Goal: Obtain resource: Obtain resource

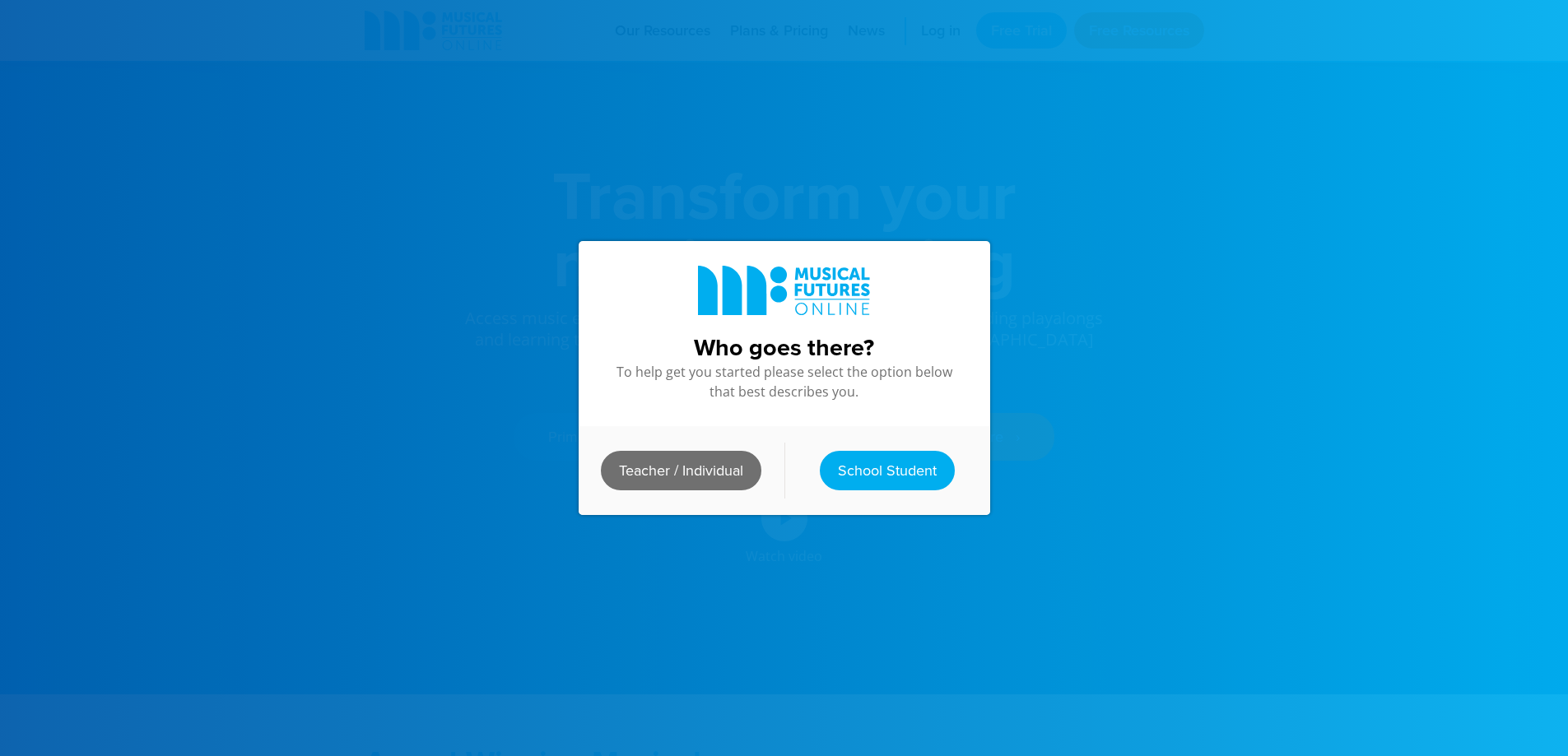
click at [703, 463] on link "Teacher / Individual" at bounding box center [681, 471] width 160 height 40
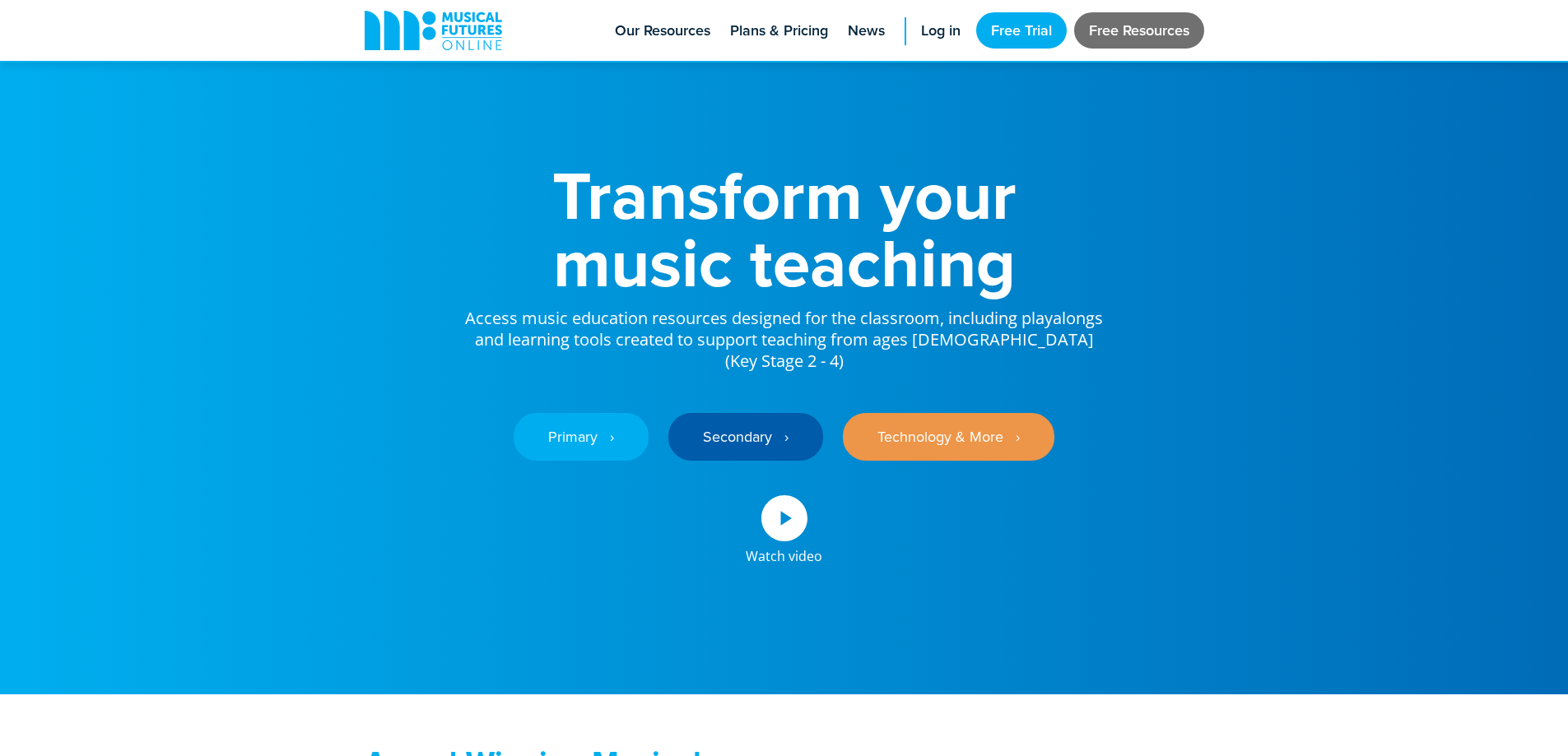
click at [1092, 24] on link "Free Resources" at bounding box center [1139, 31] width 130 height 37
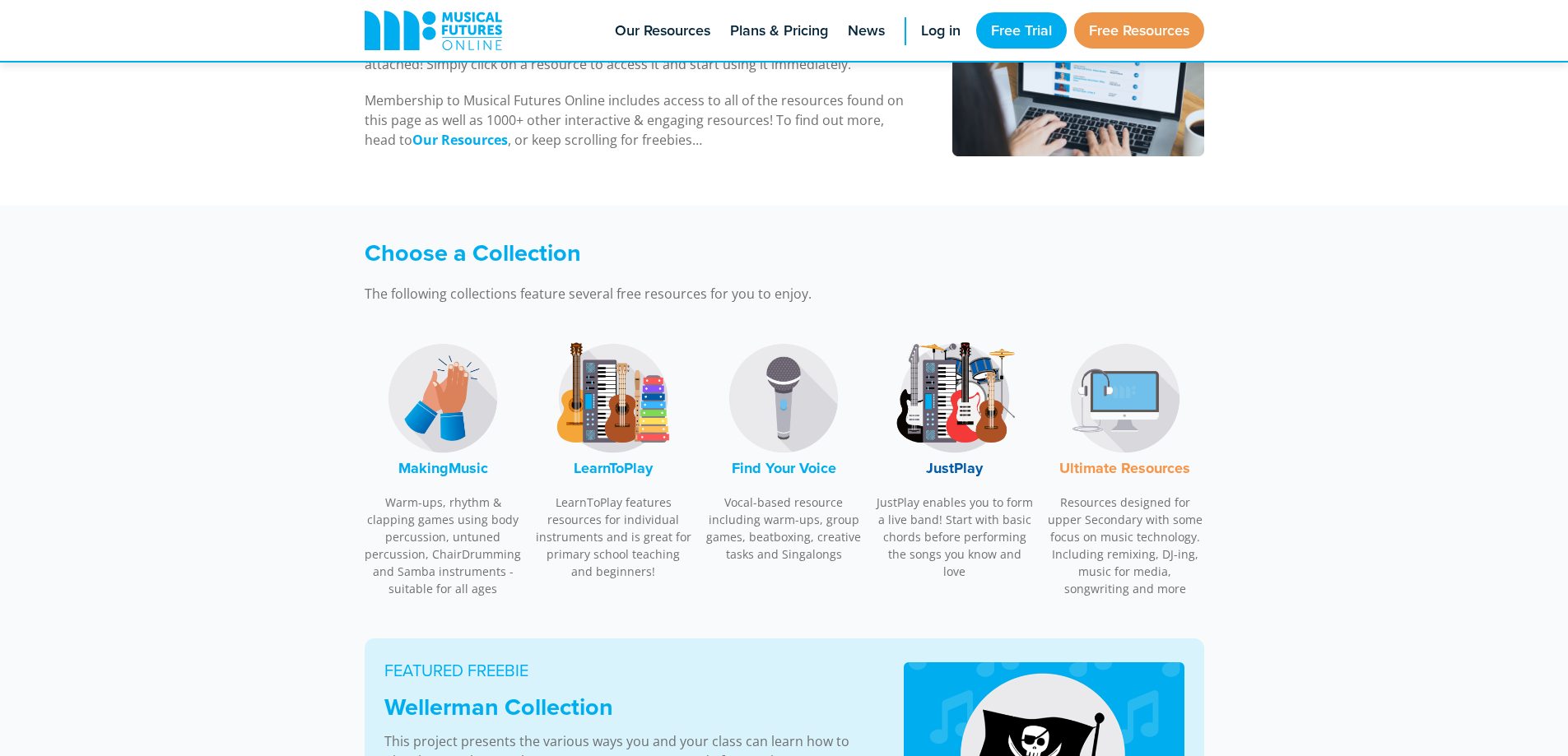
scroll to position [329, 0]
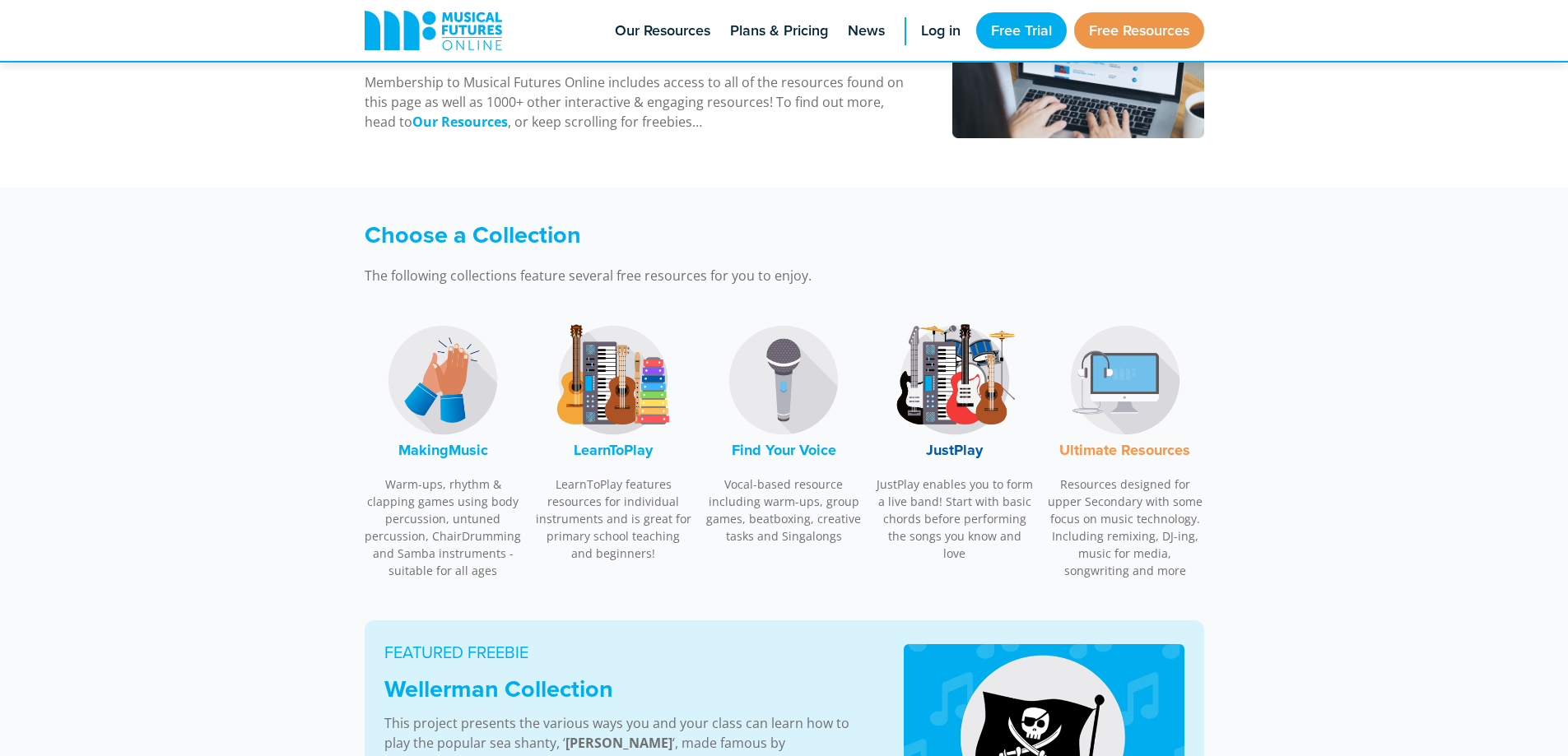
click at [805, 455] on font "Find Your Voice" at bounding box center [784, 450] width 104 height 21
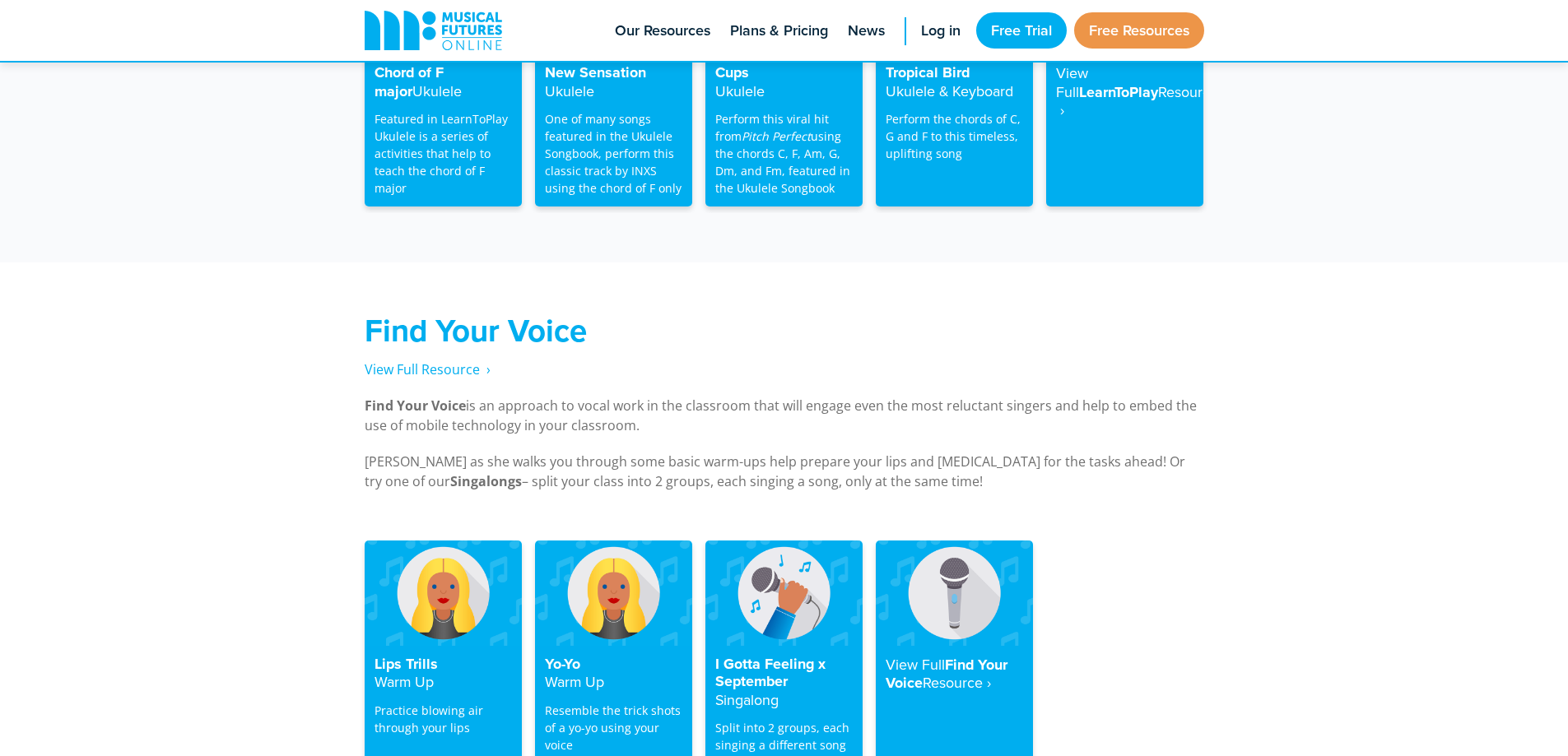
scroll to position [3144, 0]
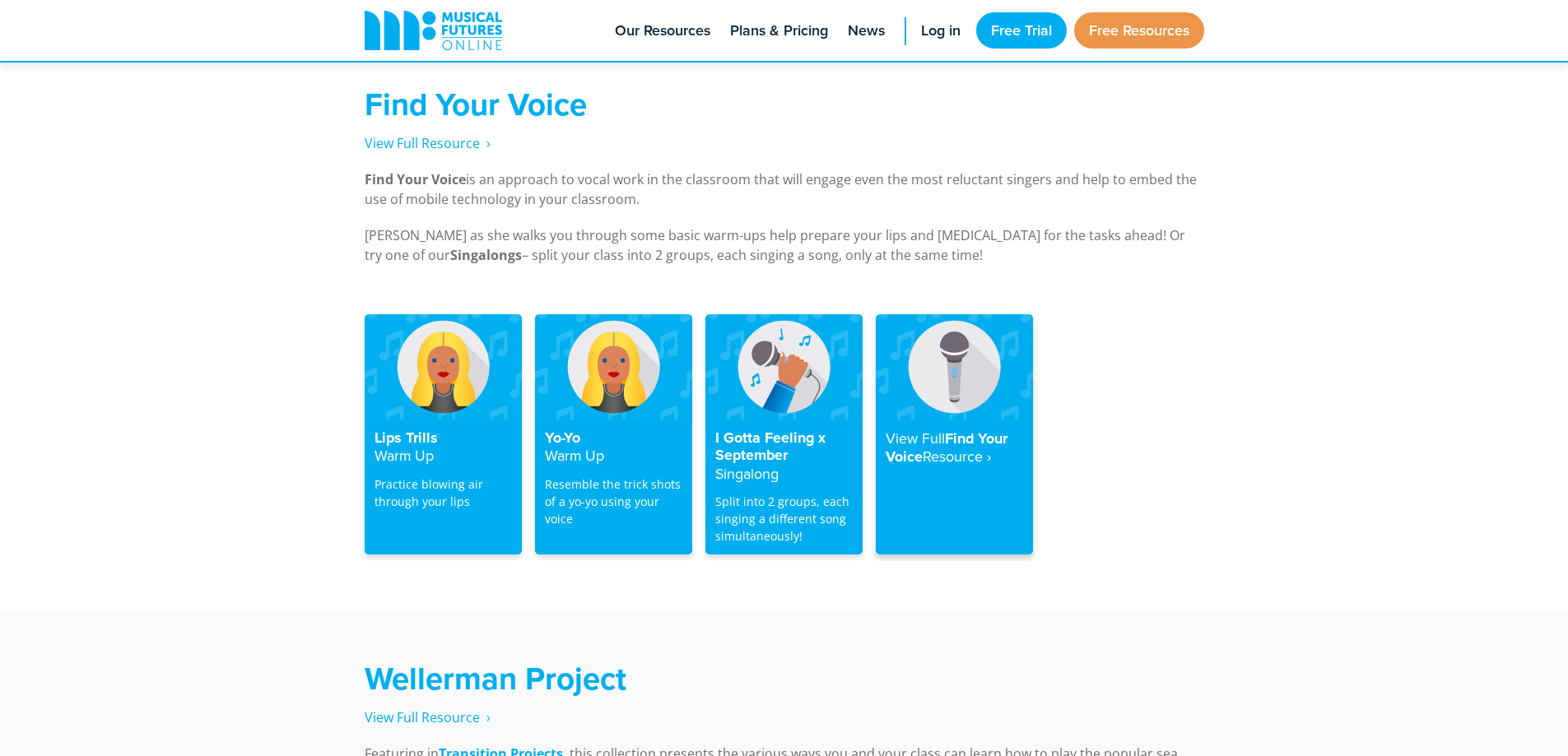
click at [954, 452] on div "View Full Find Your Voice Resource‎ ›" at bounding box center [954, 487] width 157 height 136
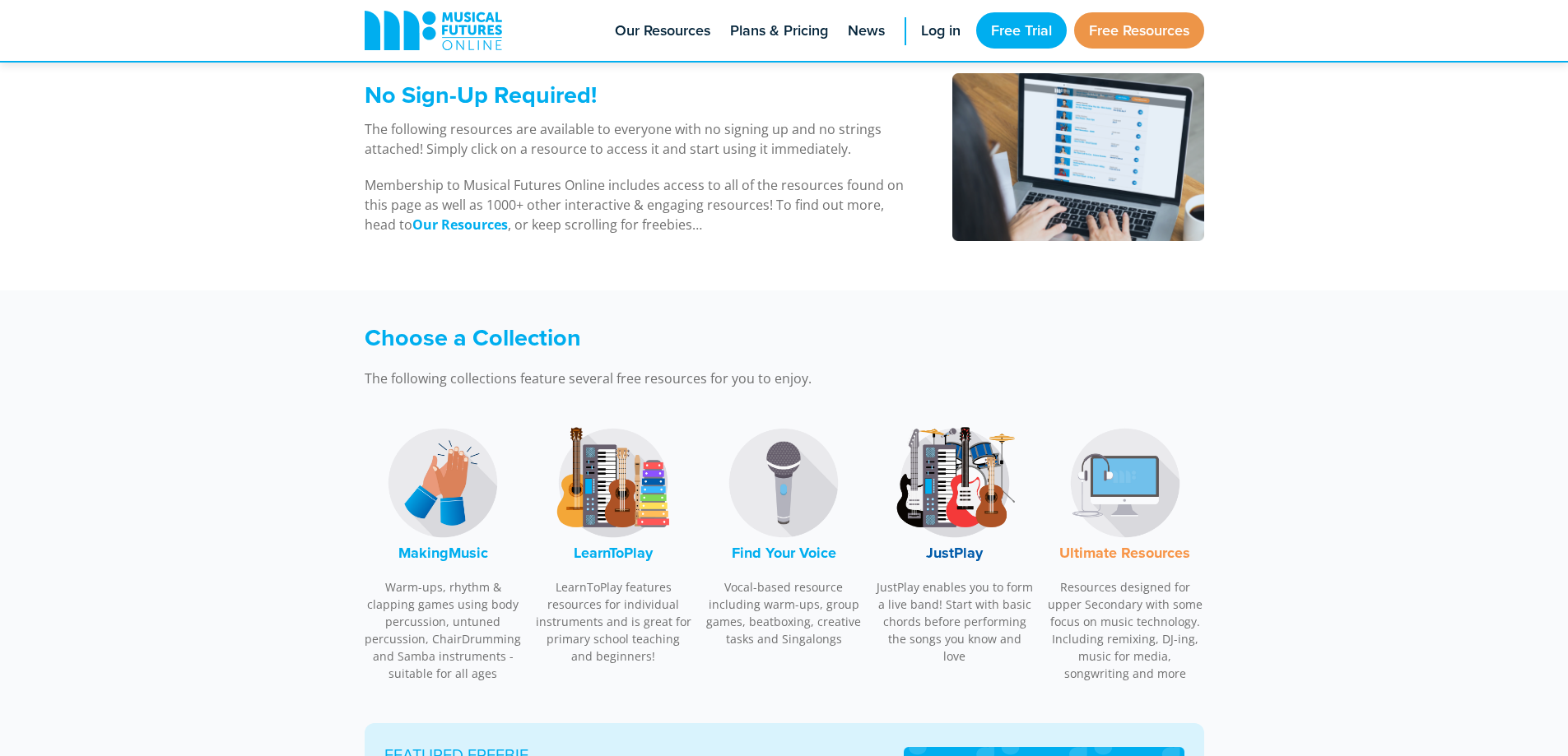
scroll to position [329, 0]
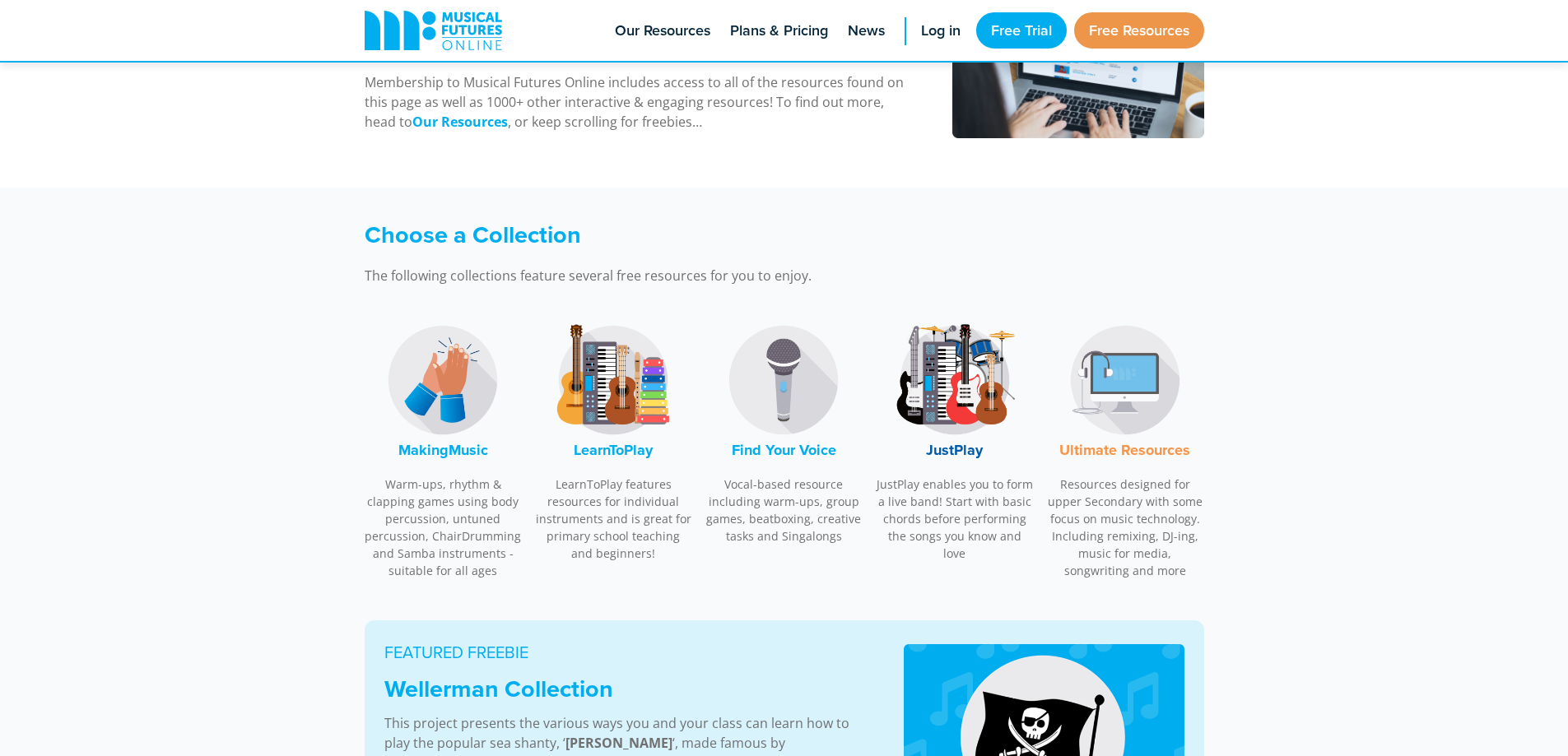
click at [792, 447] on font "Find Your Voice" at bounding box center [784, 450] width 104 height 21
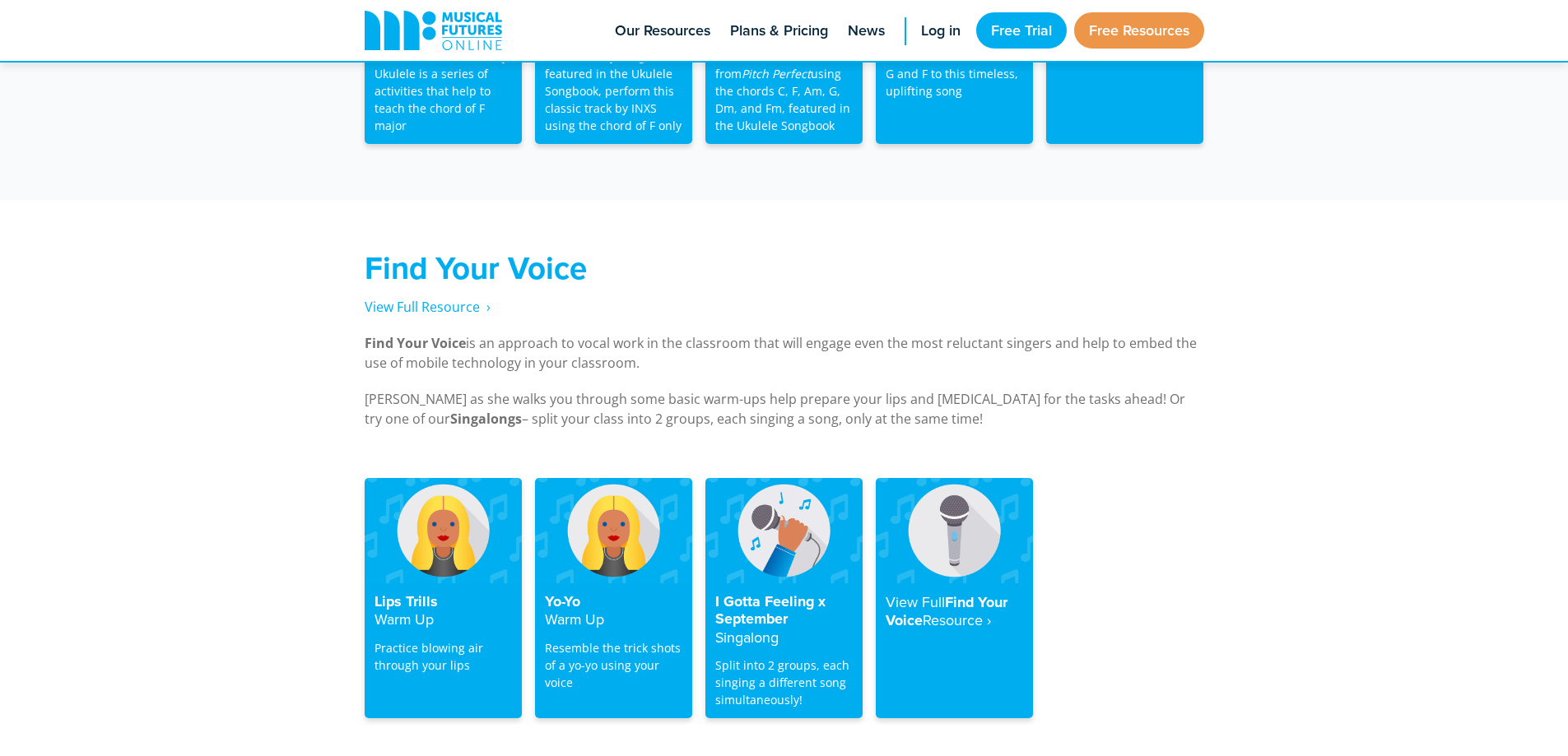
scroll to position [2979, 0]
click at [424, 299] on span "View Full Resource‎‏‏‎ ‎ ›" at bounding box center [427, 308] width 126 height 18
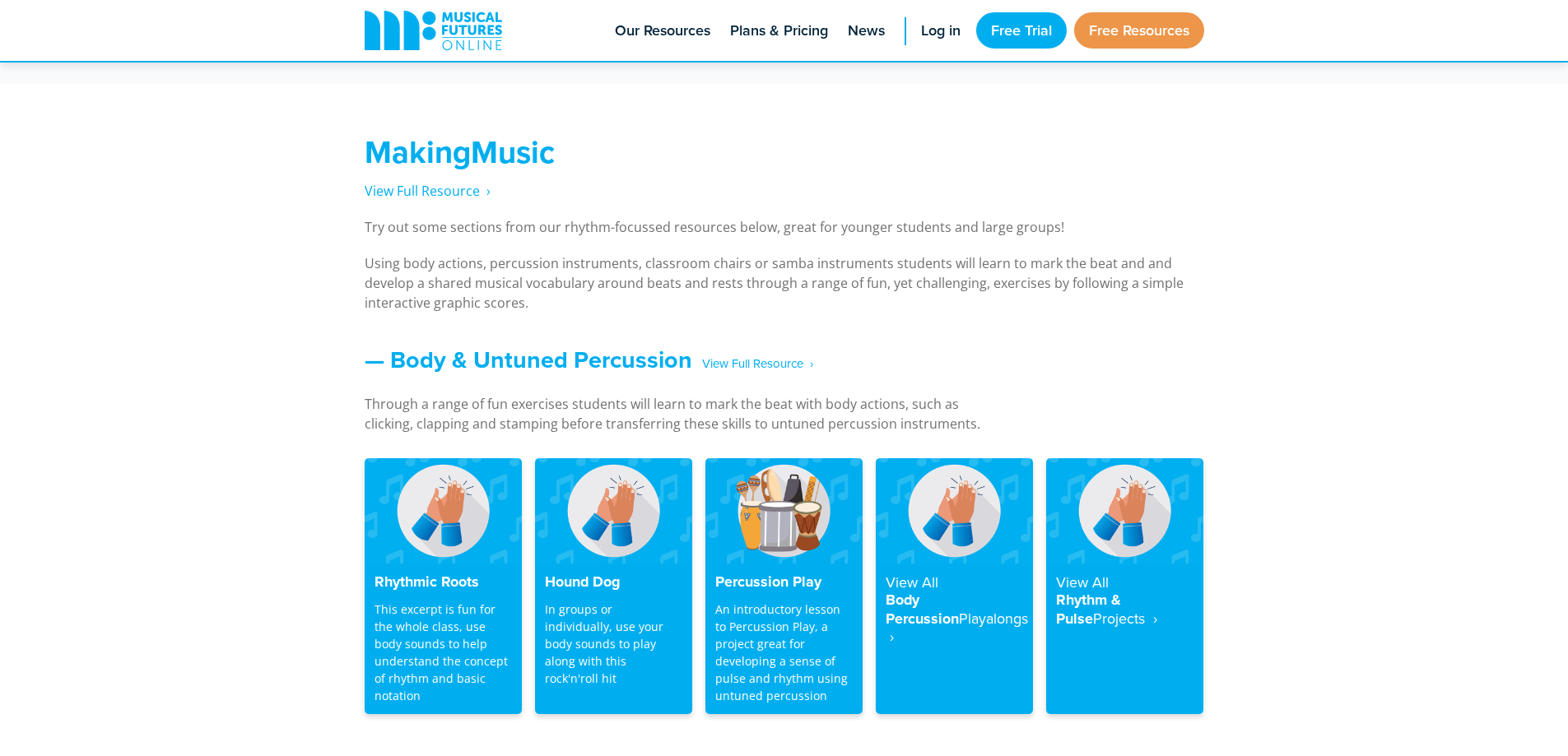
scroll to position [1152, 0]
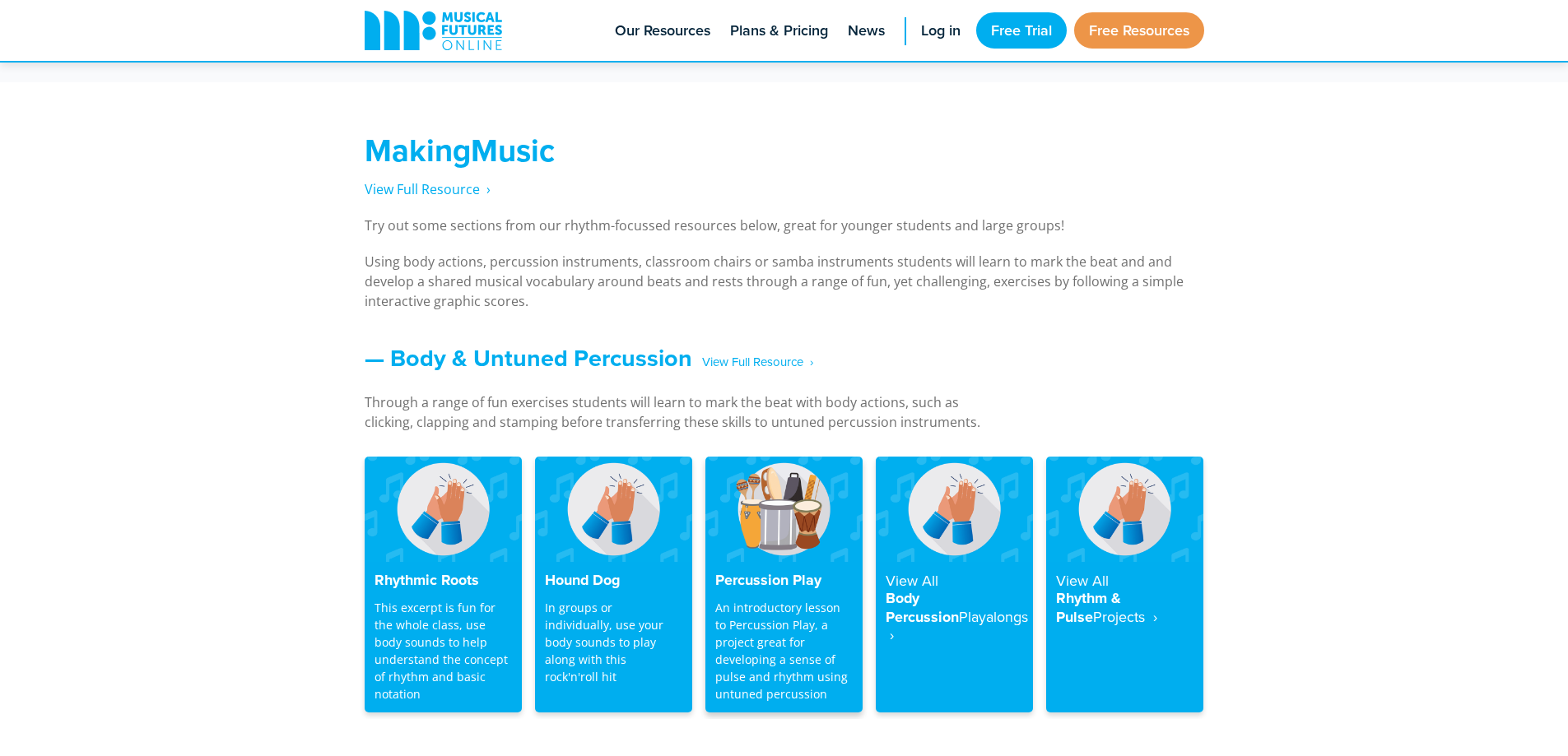
click at [801, 572] on h4 "Percussion Play" at bounding box center [784, 580] width 138 height 18
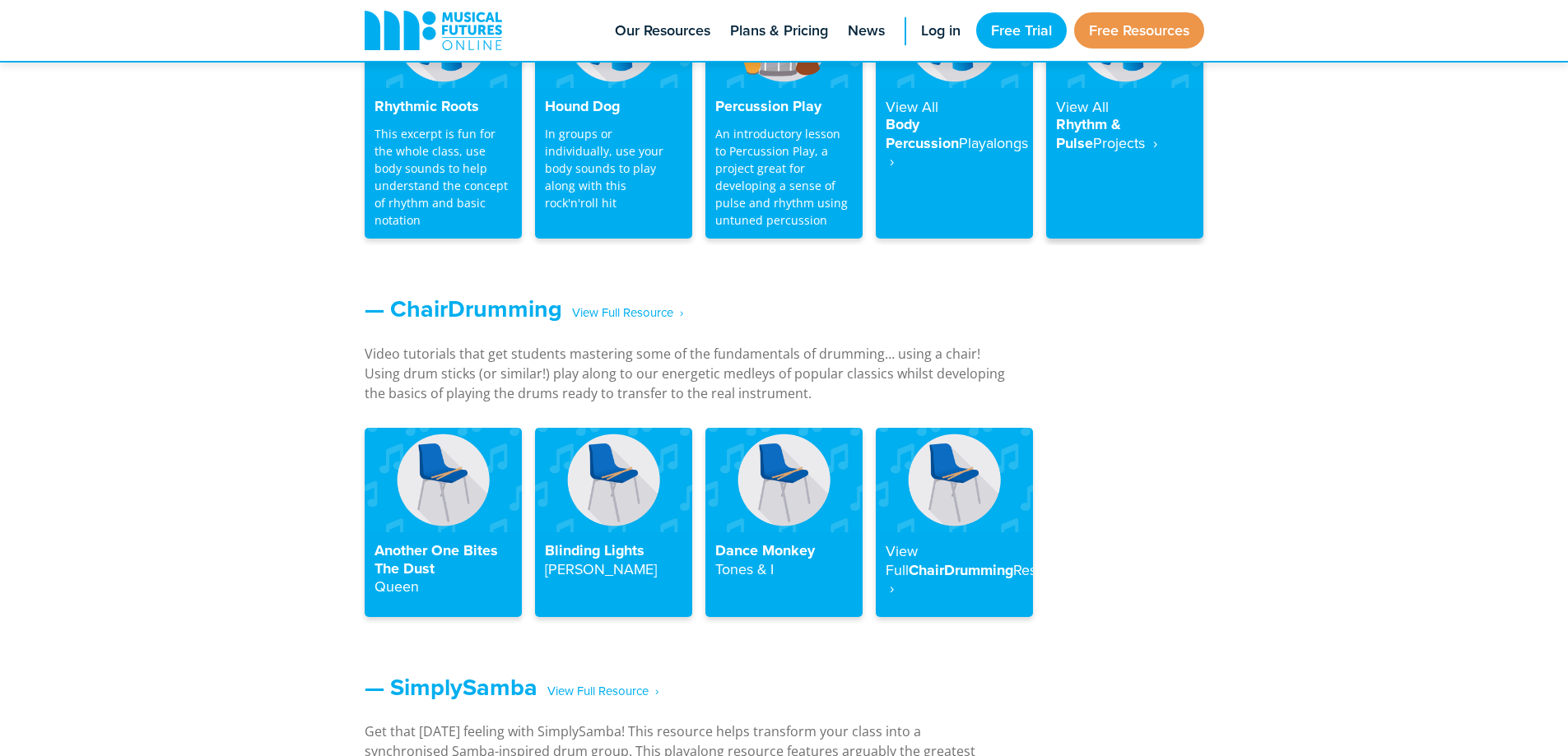
scroll to position [1646, 0]
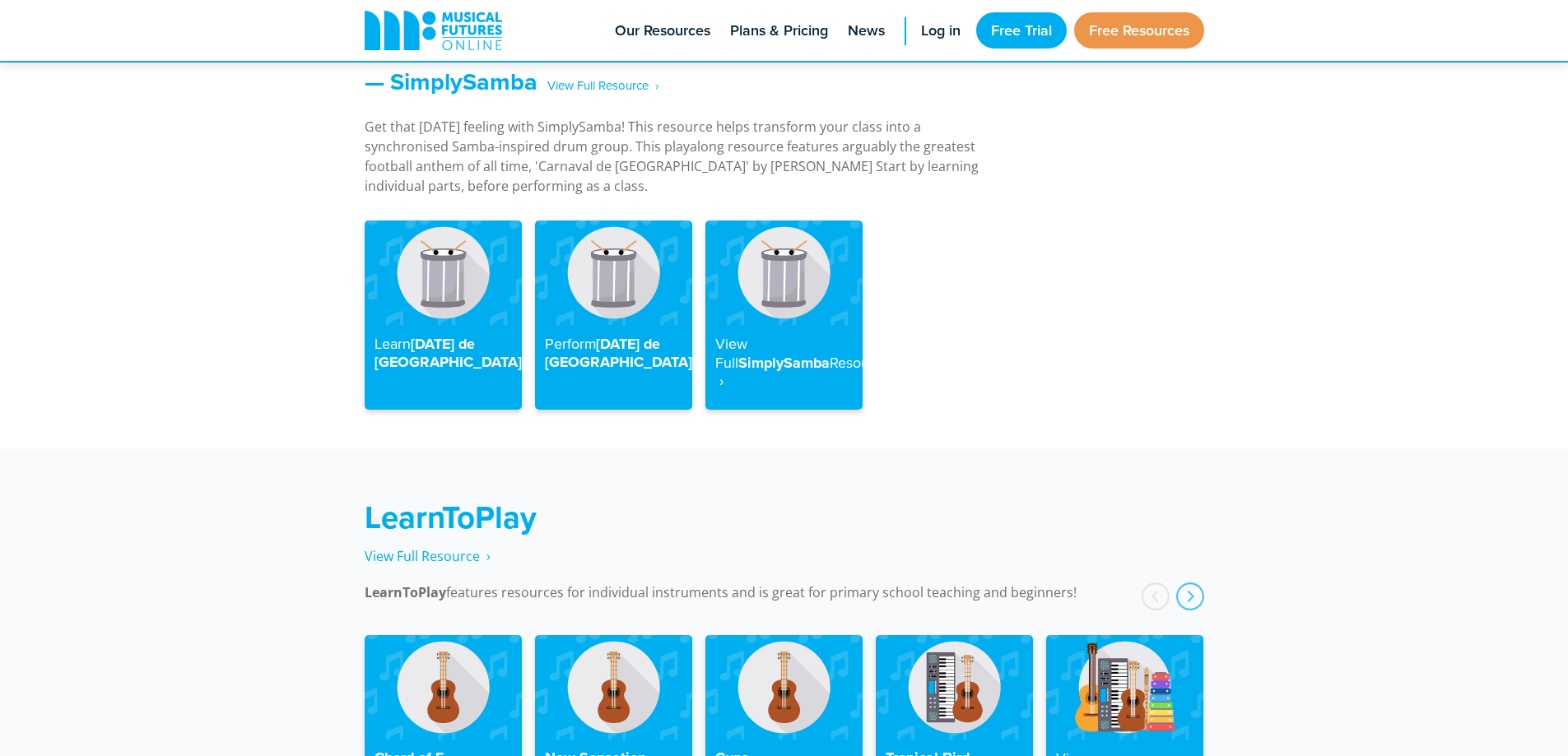
scroll to position [2461, 0]
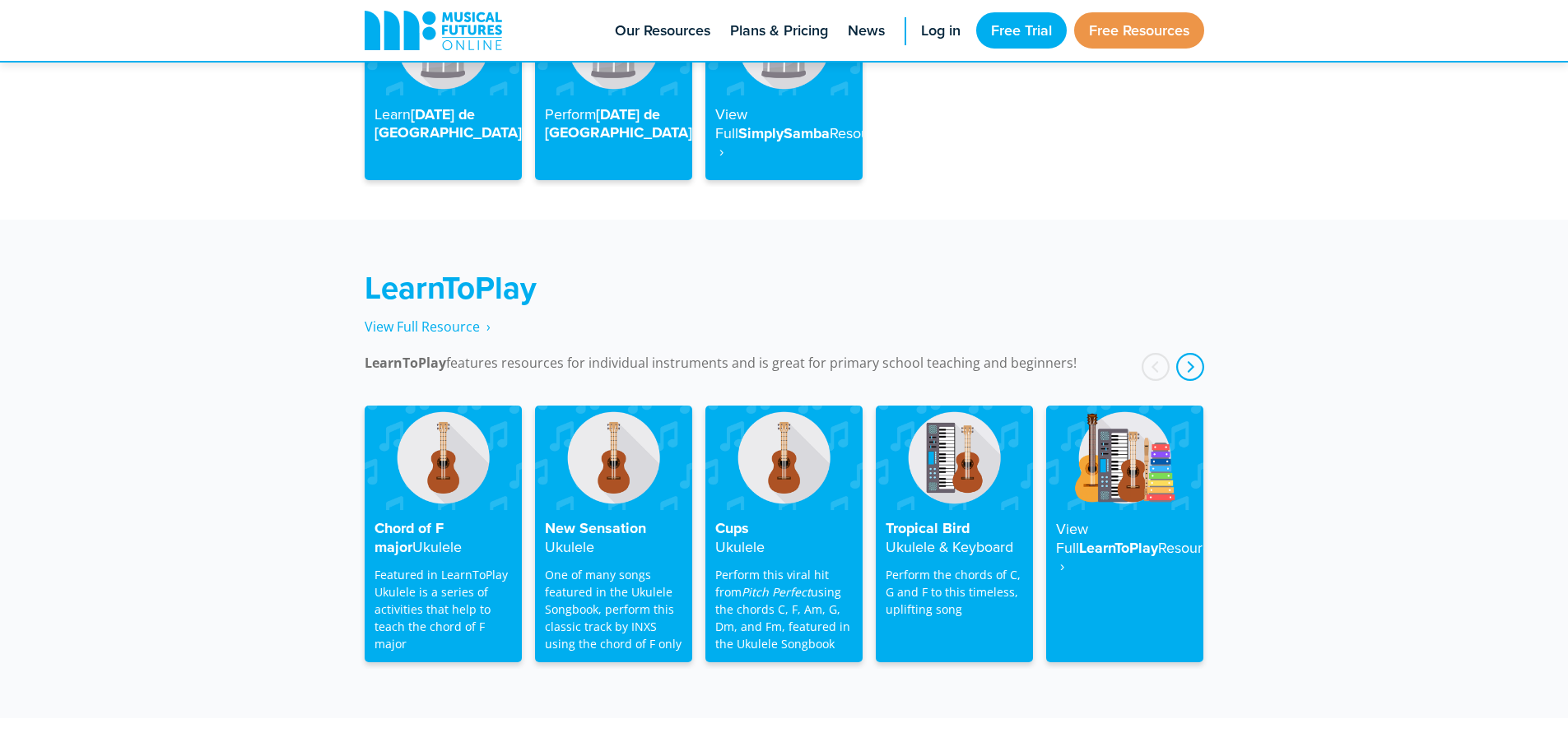
click at [1189, 353] on div "next" at bounding box center [1190, 366] width 28 height 28
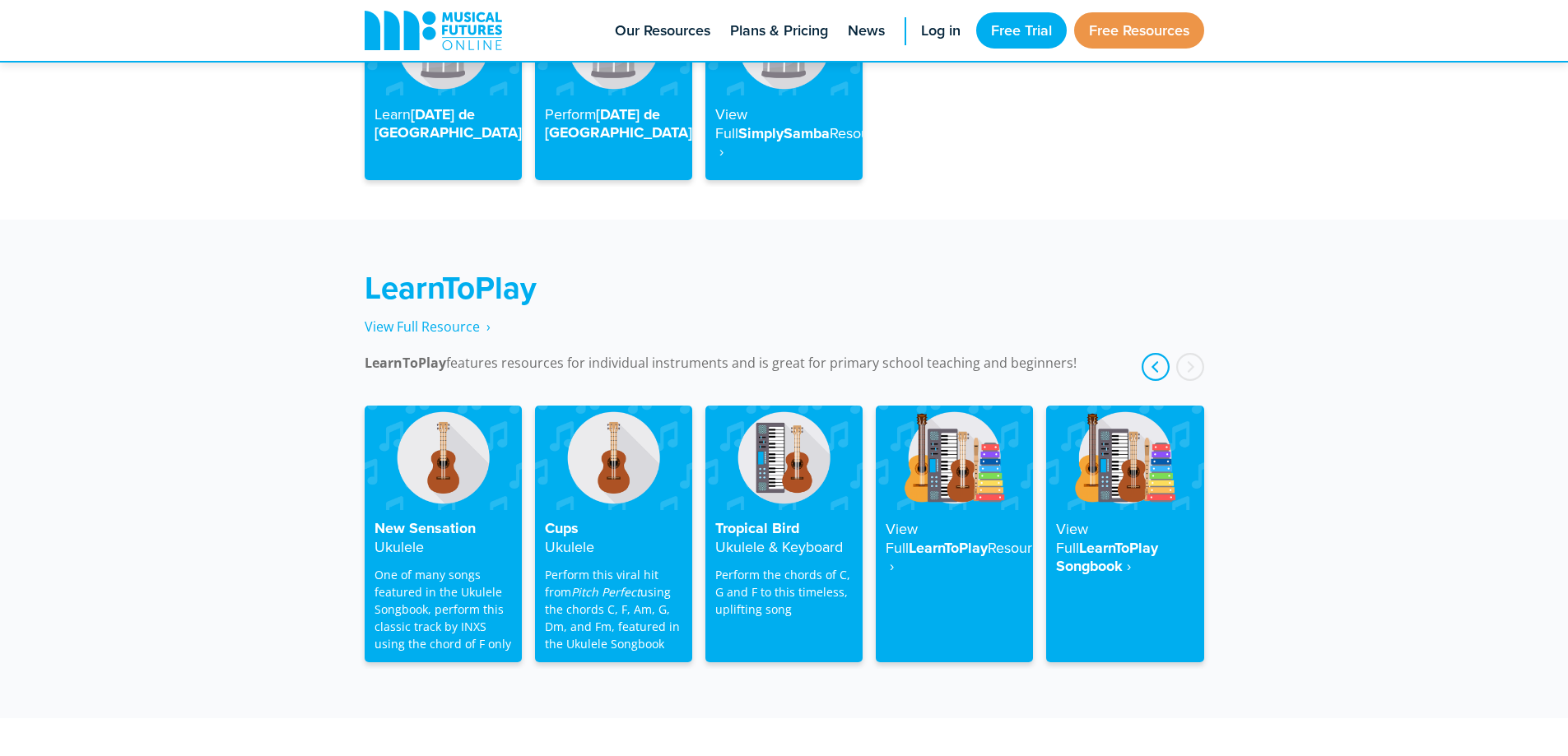
click at [1155, 353] on div "prev" at bounding box center [1155, 366] width 28 height 28
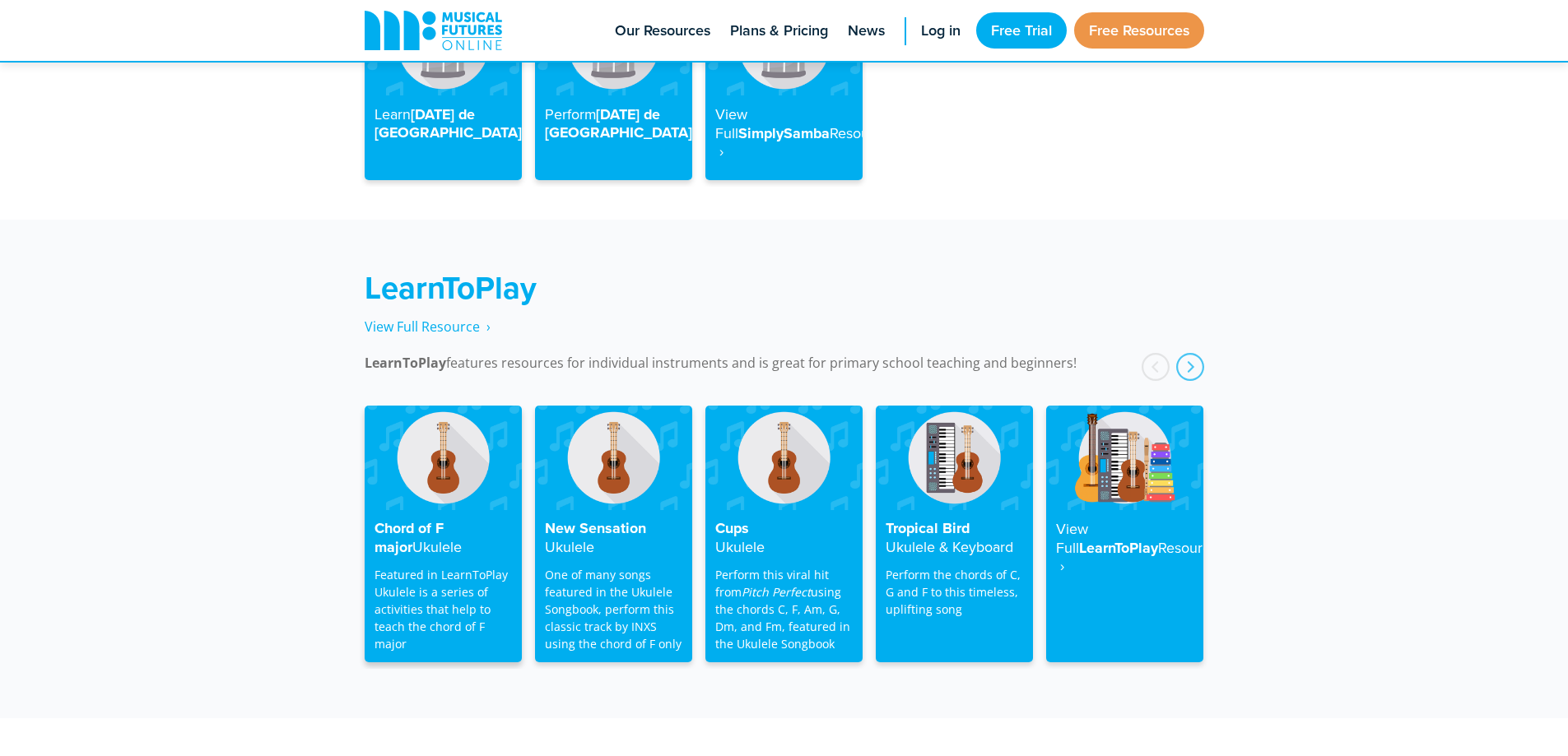
click at [431, 520] on h4 "Chord of F major Ukulele" at bounding box center [443, 538] width 138 height 37
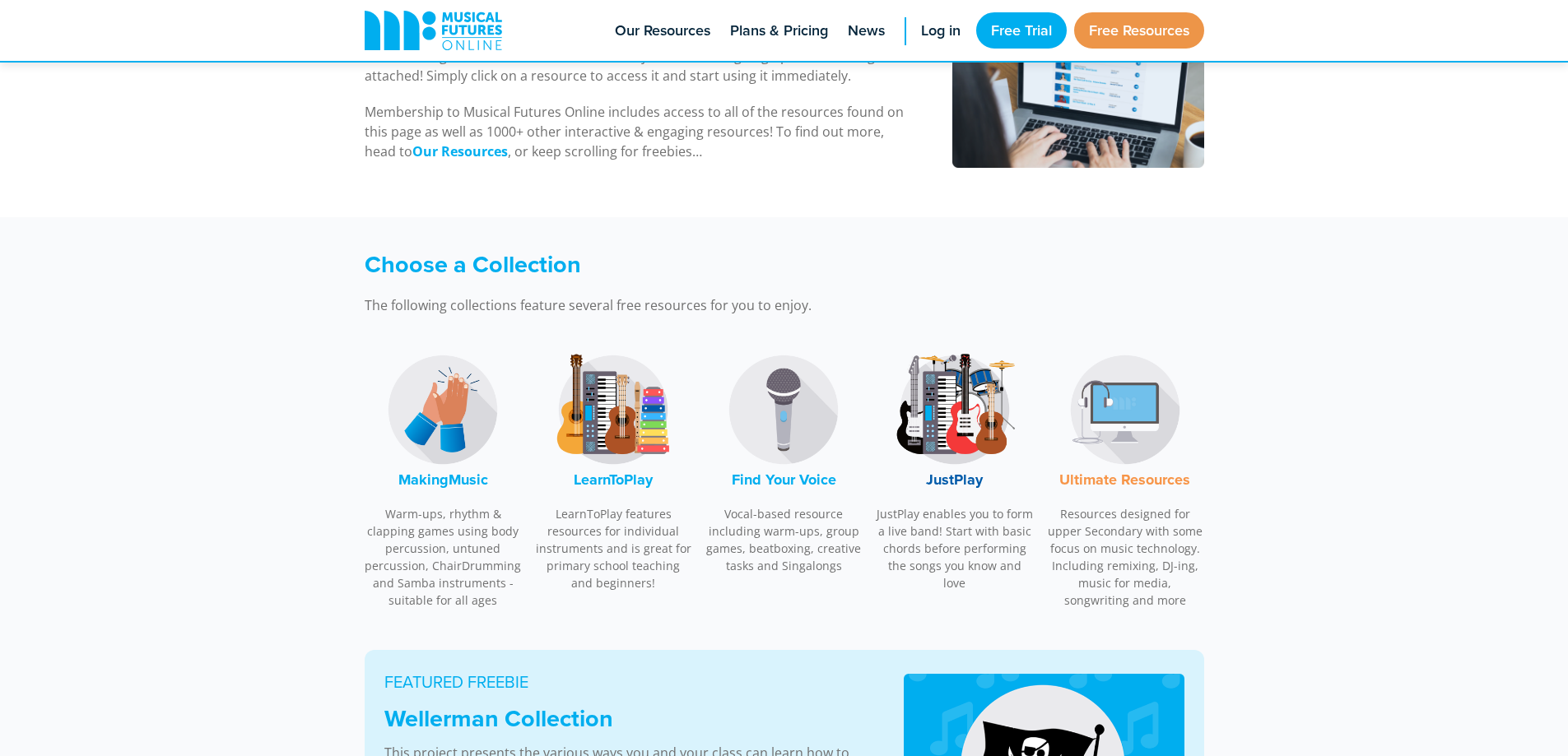
scroll to position [329, 0]
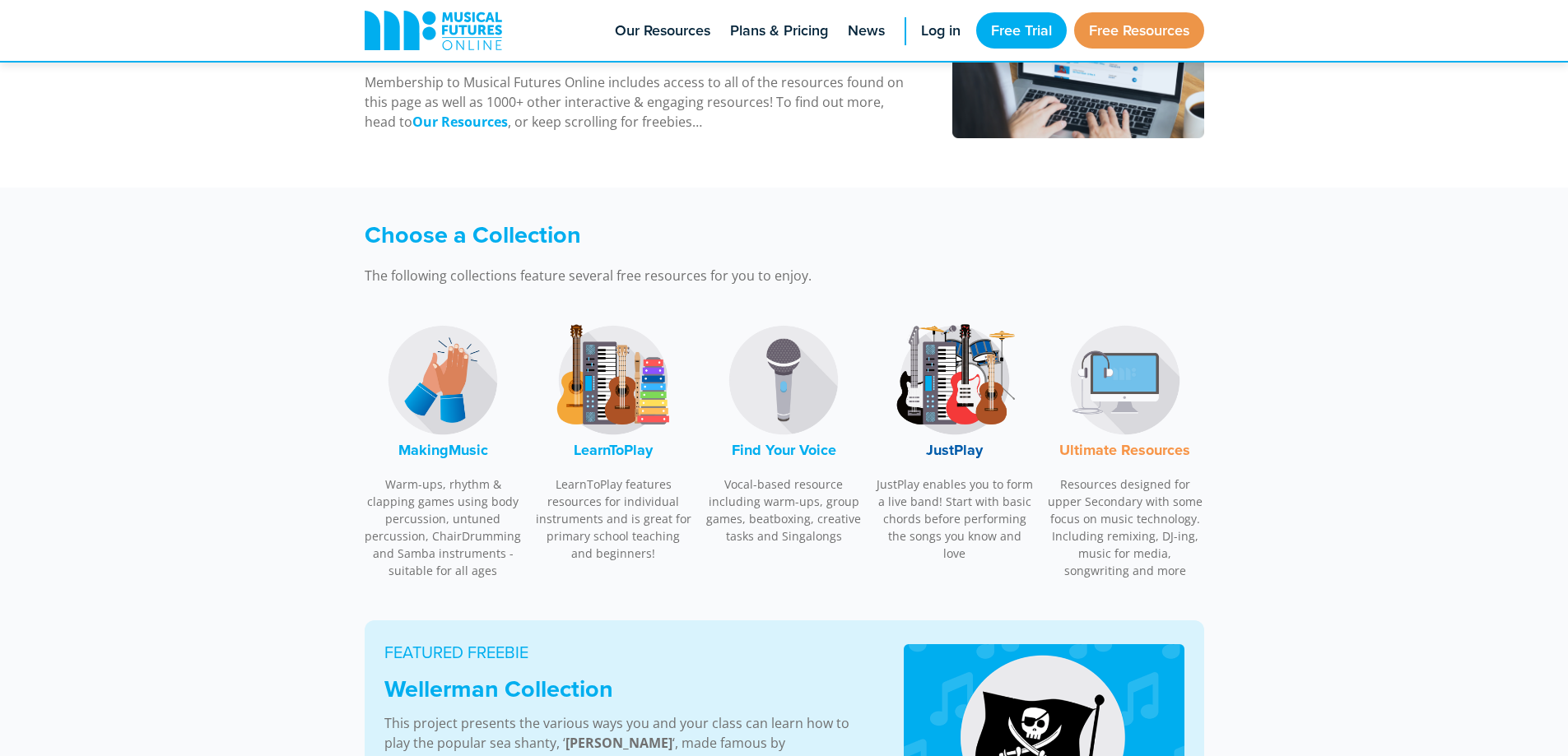
click at [443, 446] on font "MakingMusic" at bounding box center [443, 450] width 90 height 21
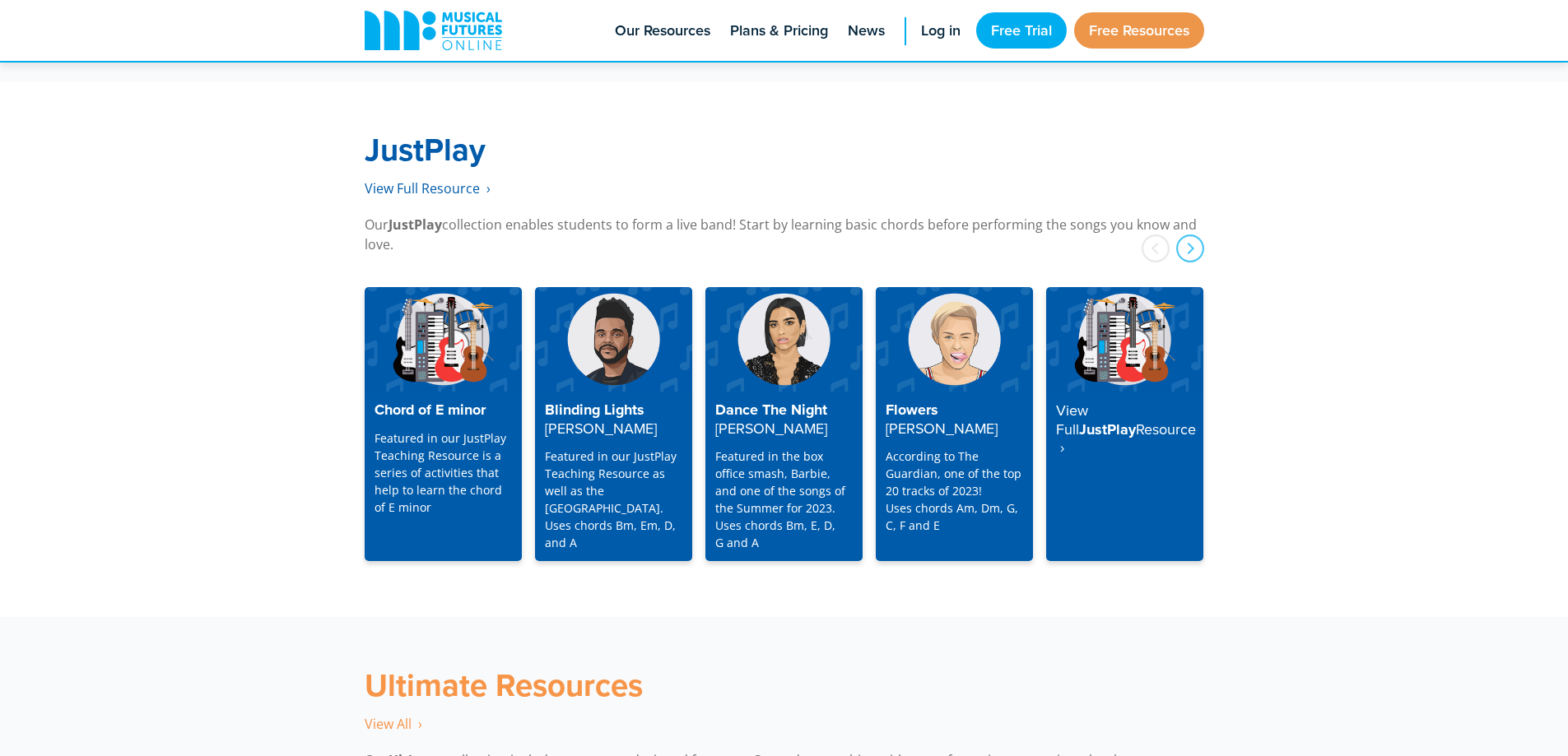
scroll to position [4180, 0]
click at [1189, 235] on div "next" at bounding box center [1190, 249] width 28 height 28
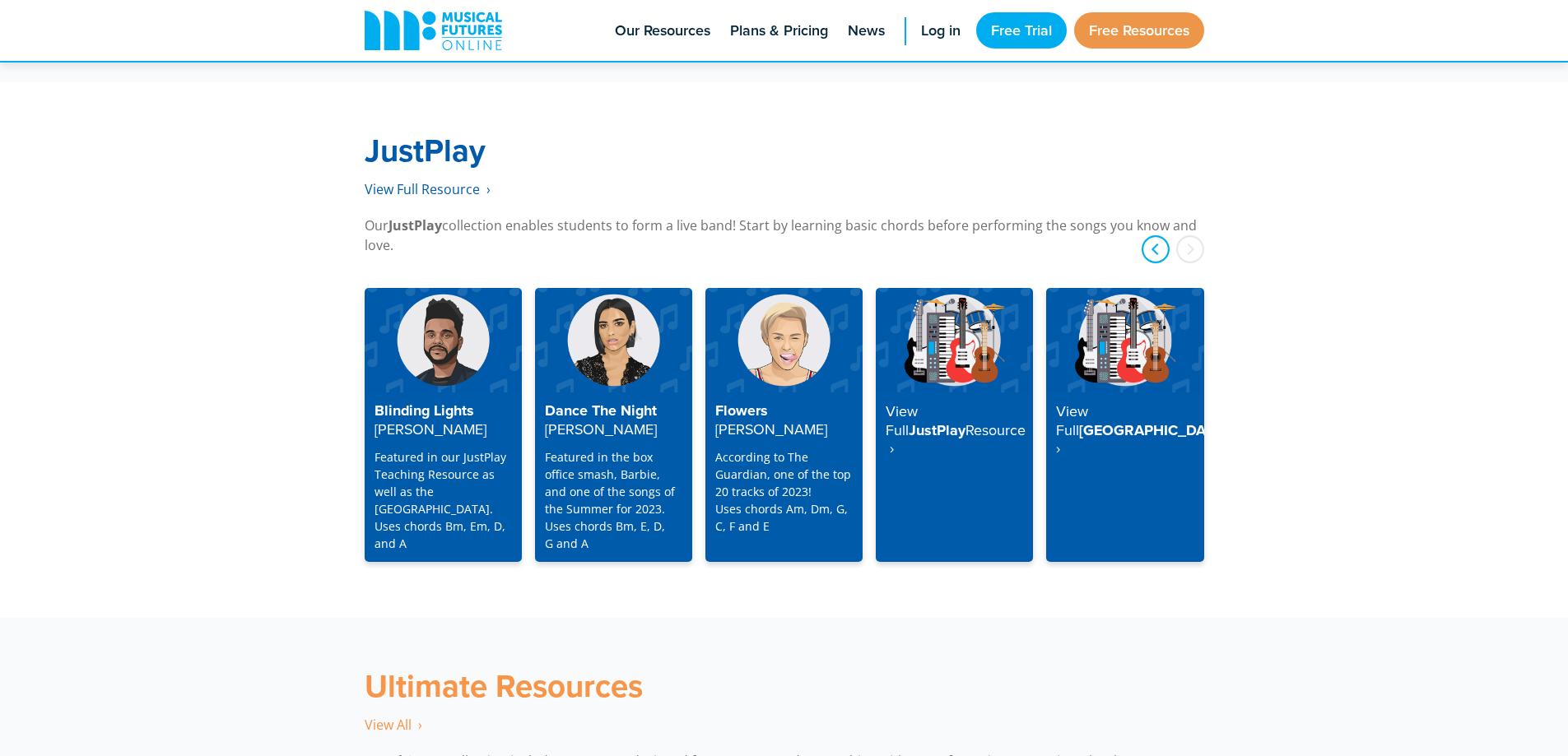
click at [1149, 235] on div "prev" at bounding box center [1155, 249] width 28 height 28
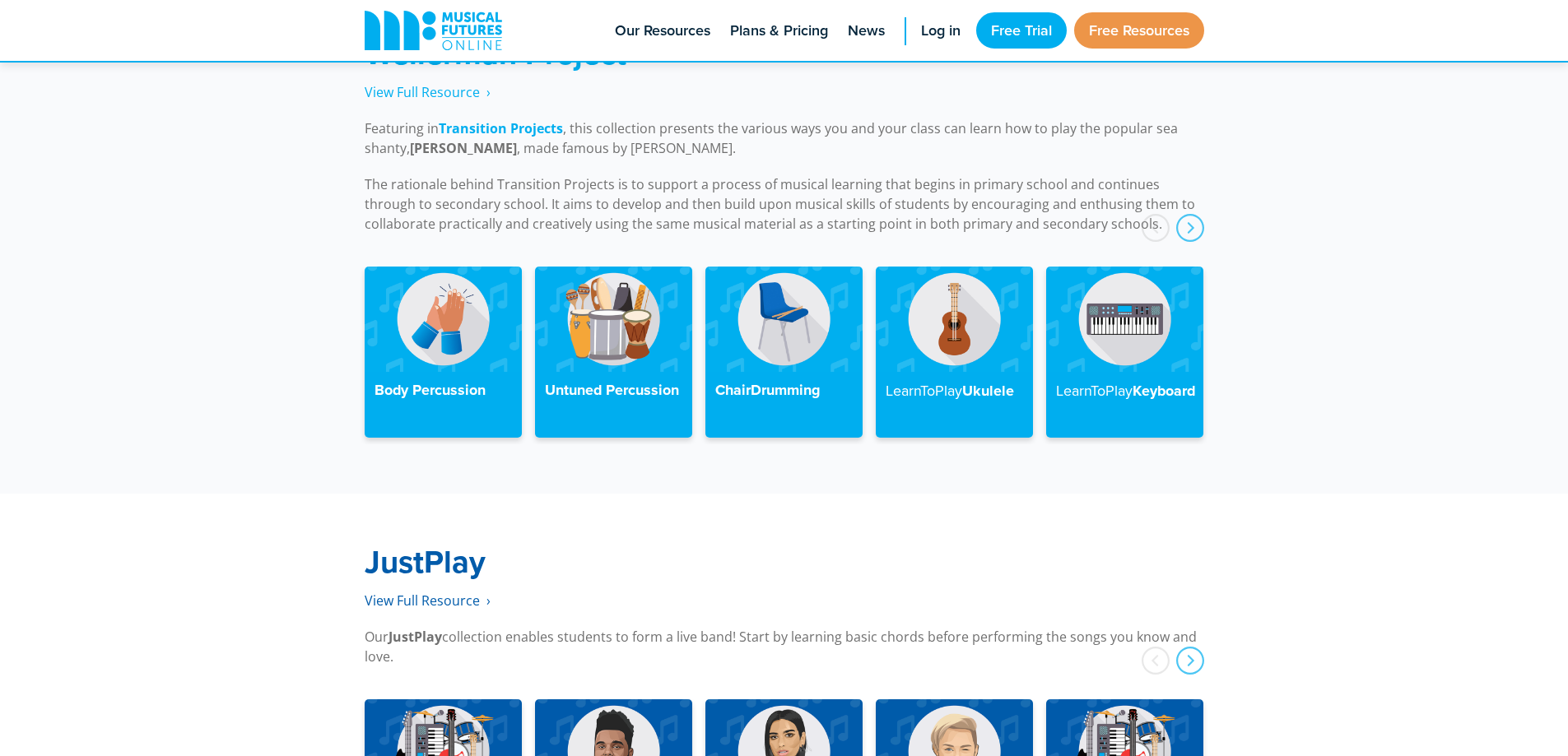
scroll to position [3604, 0]
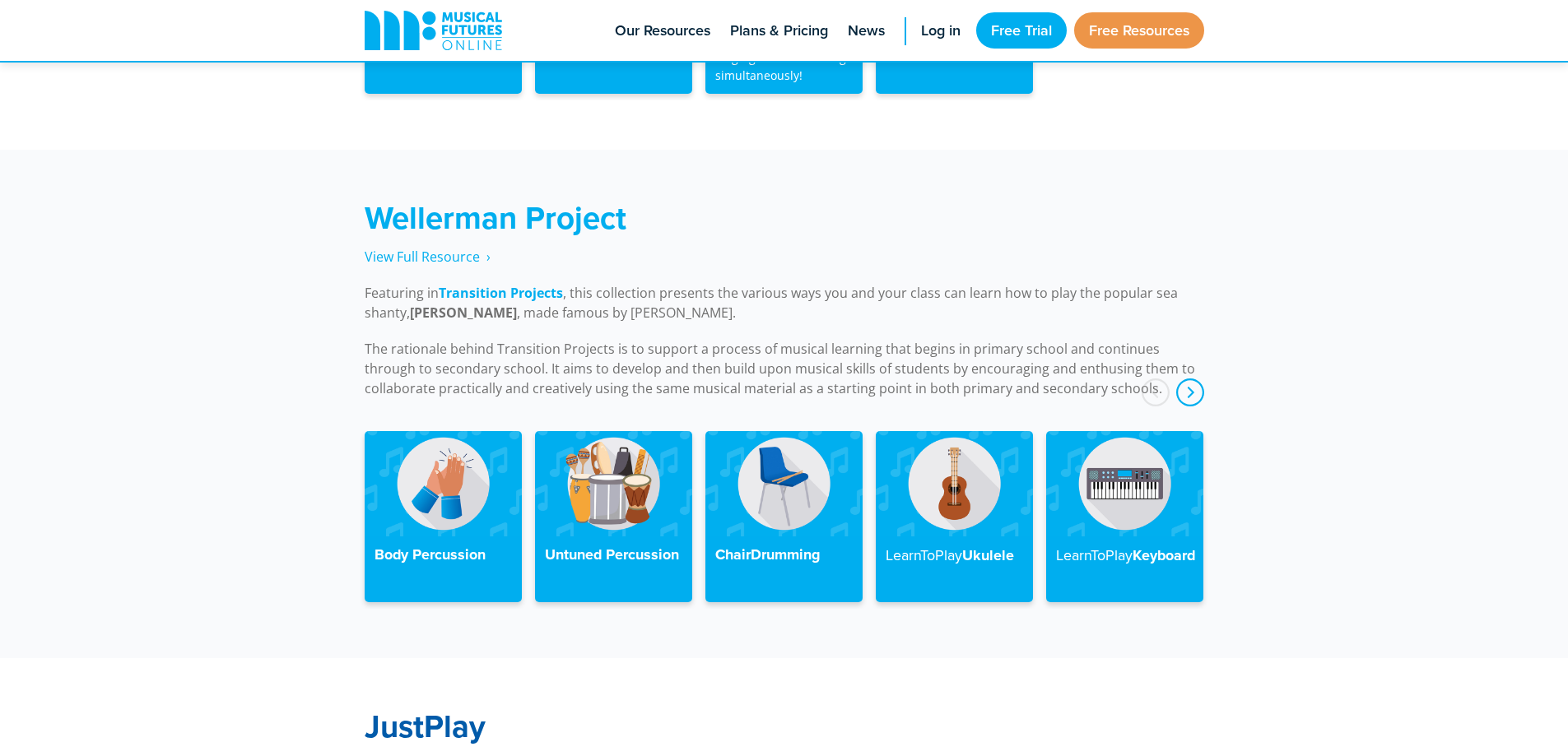
click at [1197, 379] on div "next" at bounding box center [1190, 392] width 28 height 28
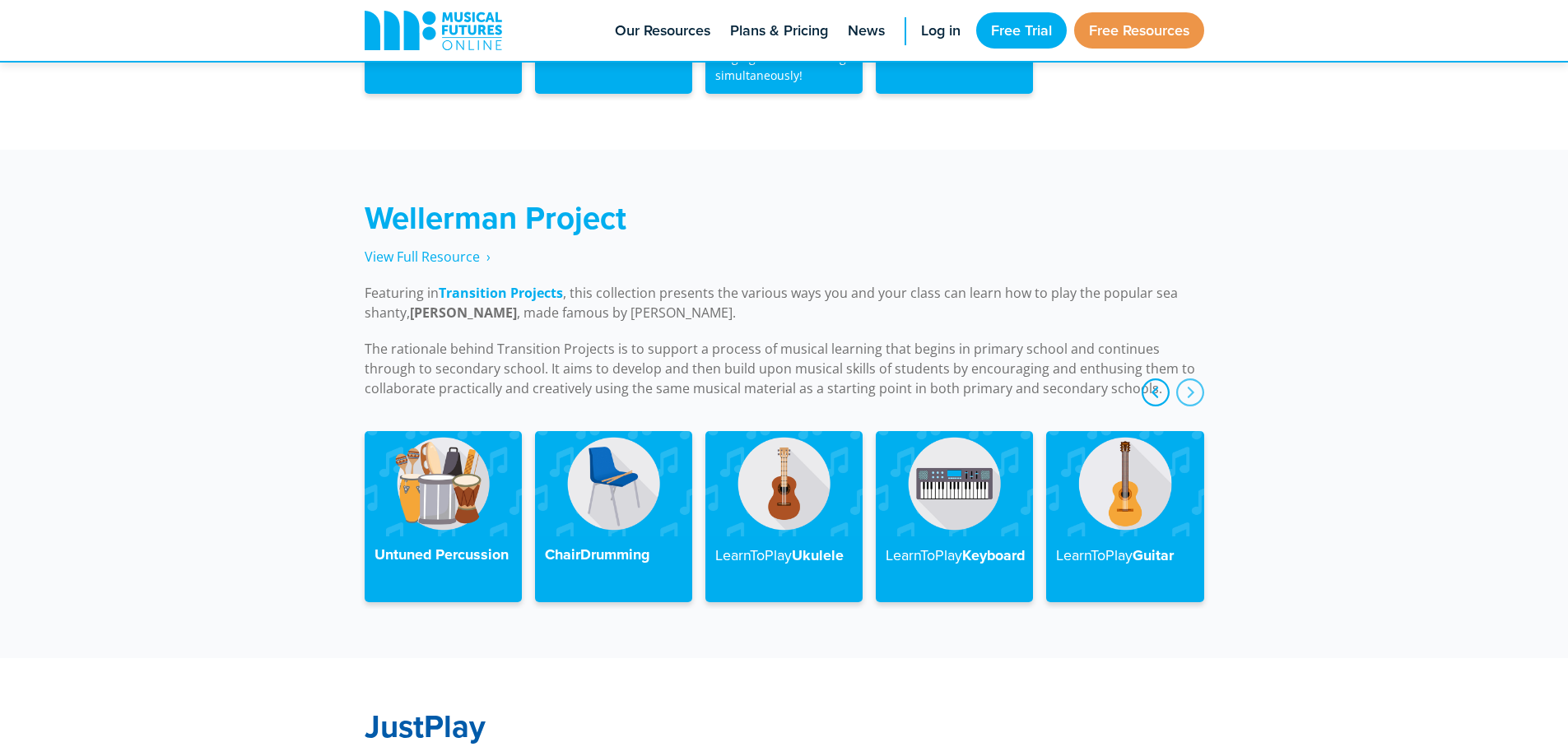
click at [1148, 379] on div "prev" at bounding box center [1155, 392] width 28 height 28
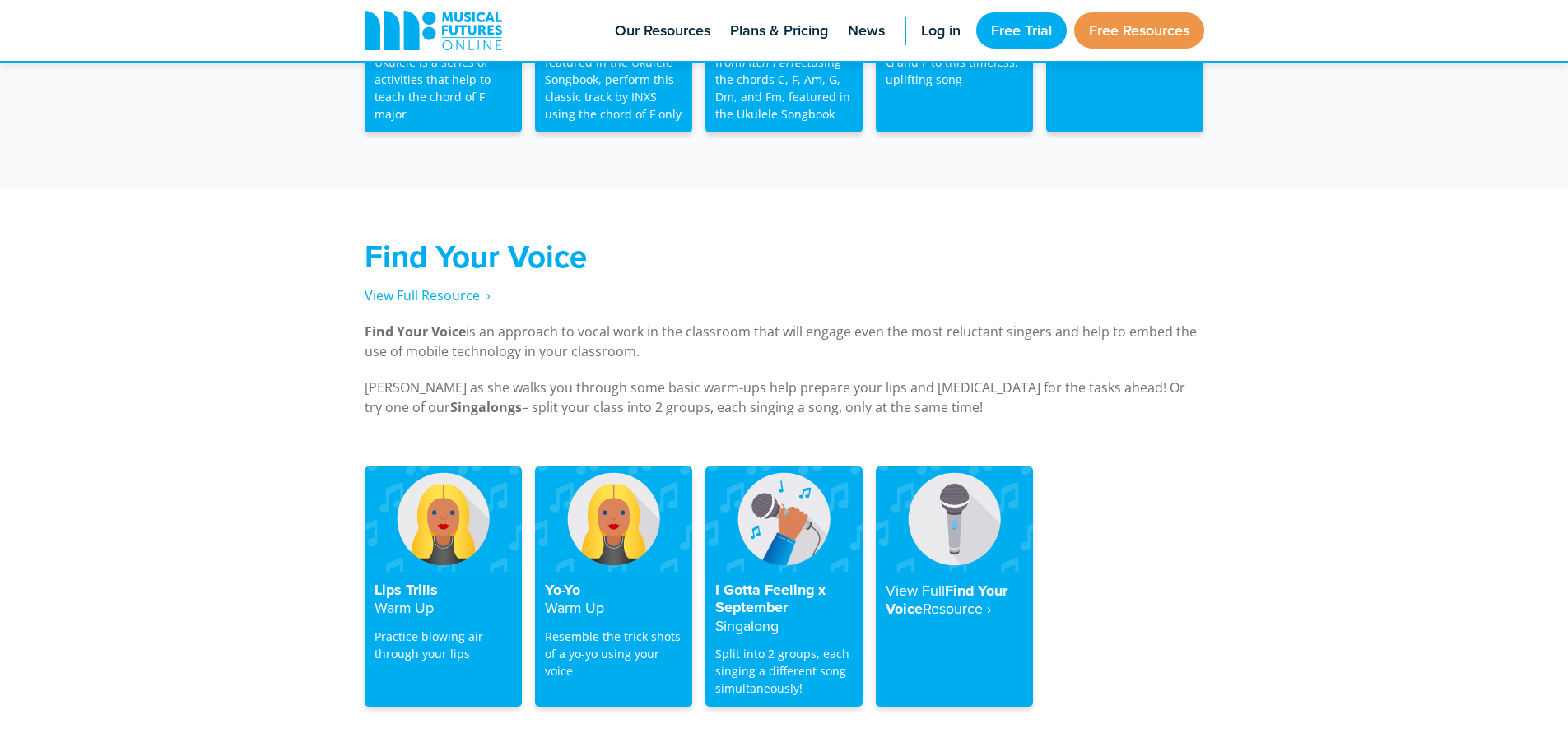
scroll to position [3028, 0]
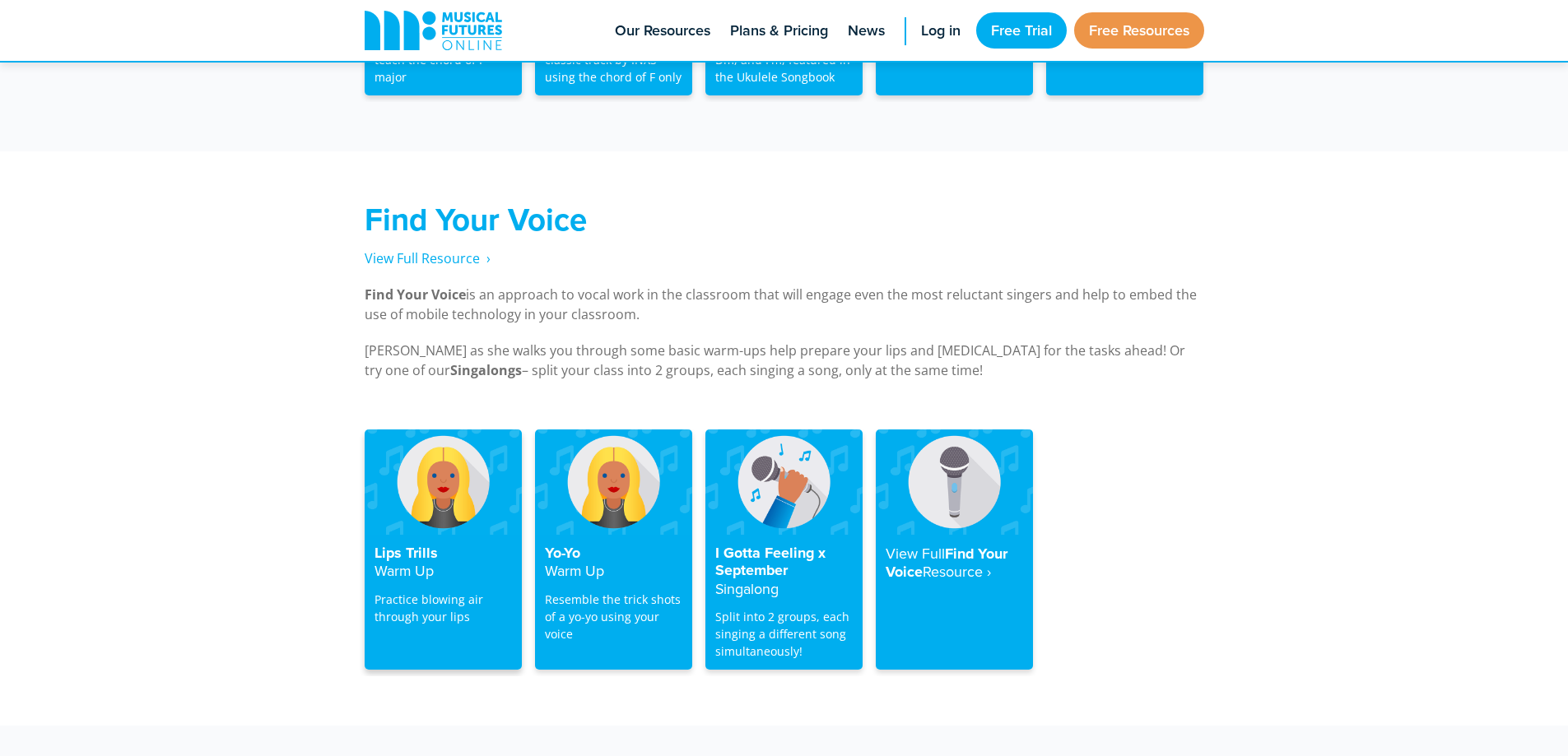
click at [384, 560] on strong "Warm Up" at bounding box center [403, 570] width 59 height 20
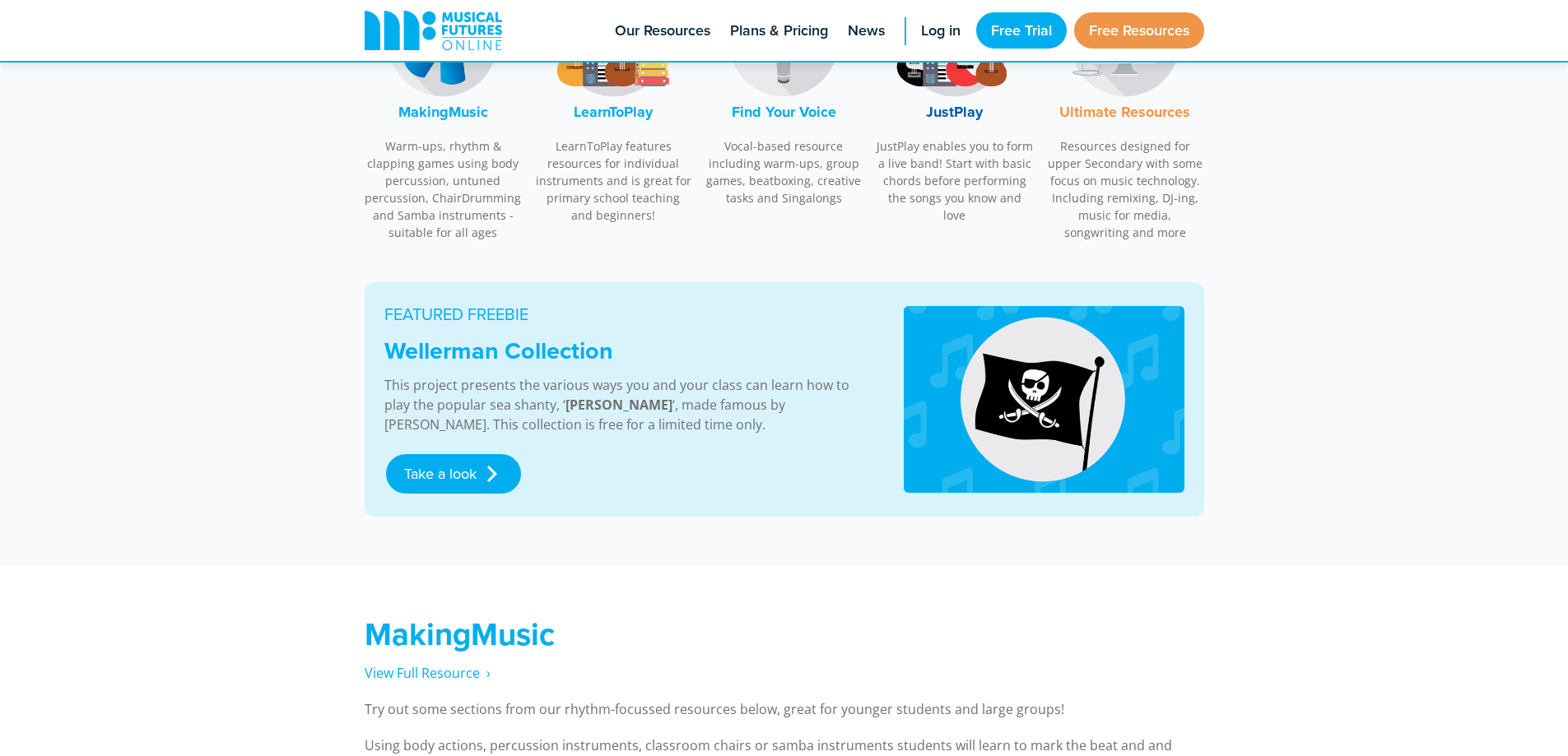
scroll to position [659, 0]
